Goal: Task Accomplishment & Management: Manage account settings

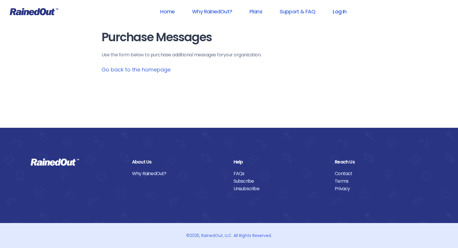
click at [340, 10] on link "Log In" at bounding box center [339, 11] width 29 height 13
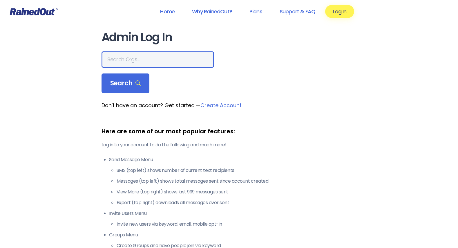
click at [138, 60] on input "text" at bounding box center [158, 59] width 113 height 16
type input "[GEOGRAPHIC_DATA]"
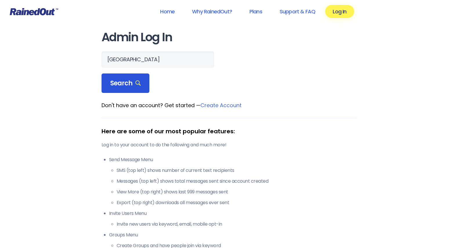
click at [135, 84] on icon at bounding box center [138, 83] width 6 height 6
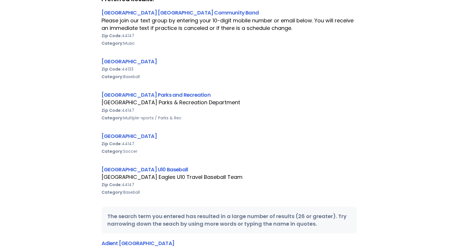
scroll to position [116, 0]
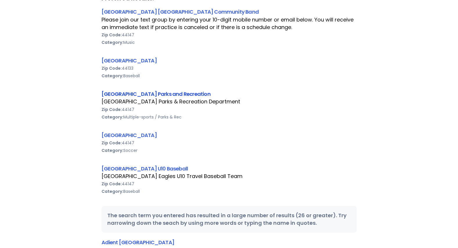
click at [157, 95] on link "[GEOGRAPHIC_DATA] Parks and Recreation" at bounding box center [156, 93] width 109 height 7
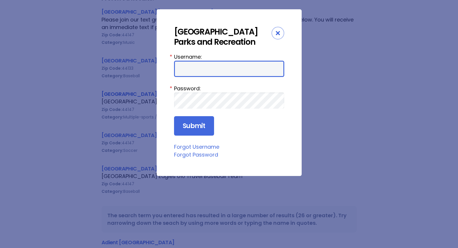
type input "broadviewheights"
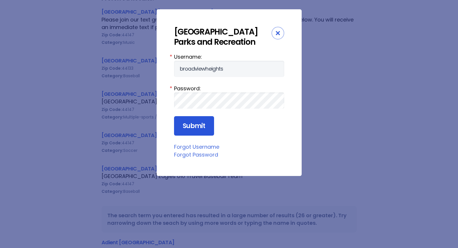
click at [200, 127] on input "Submit" at bounding box center [194, 126] width 40 height 20
